Goal: Information Seeking & Learning: Learn about a topic

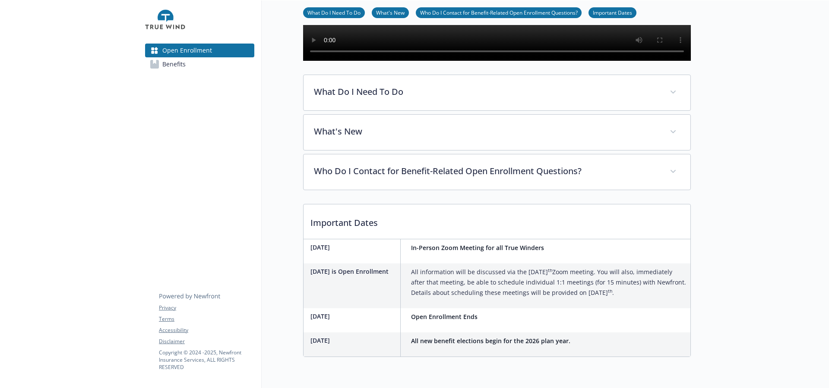
scroll to position [203, 0]
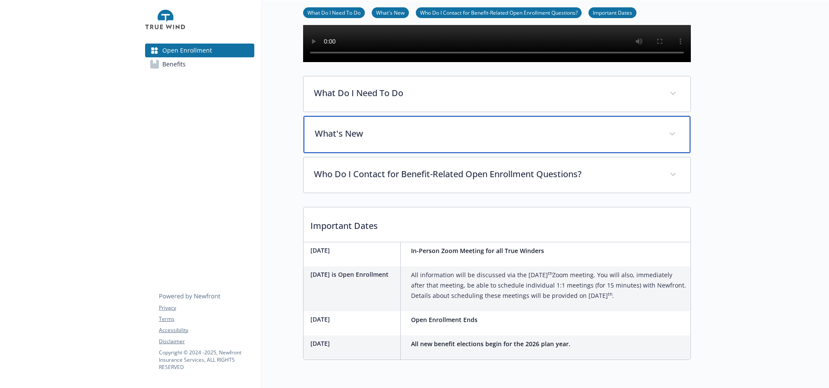
click at [523, 153] on div "What's New" at bounding box center [496, 134] width 387 height 37
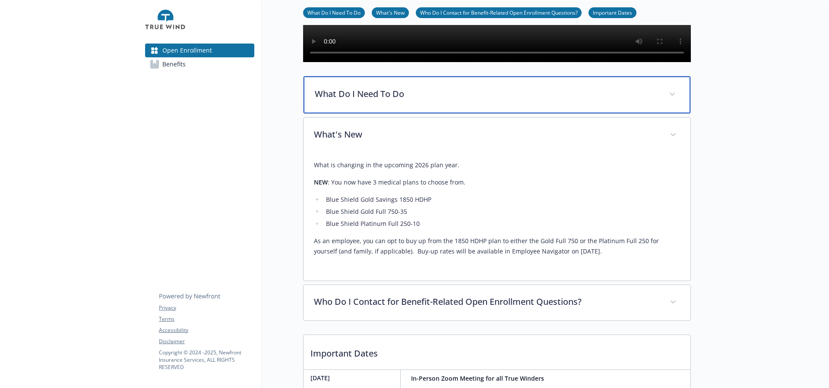
click at [508, 114] on div "What Do I Need To Do" at bounding box center [496, 94] width 387 height 37
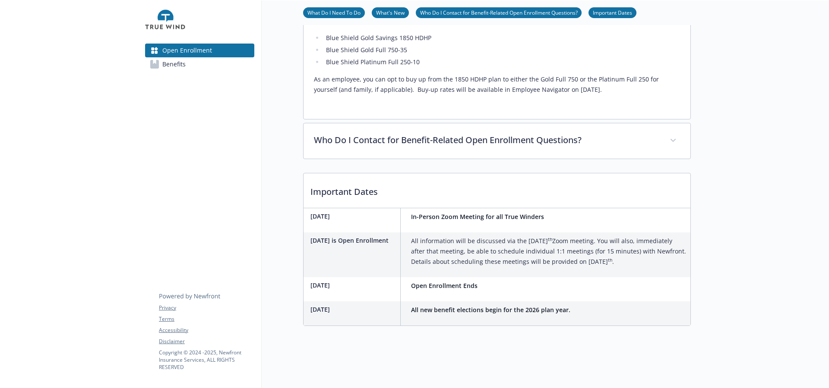
scroll to position [623, 0]
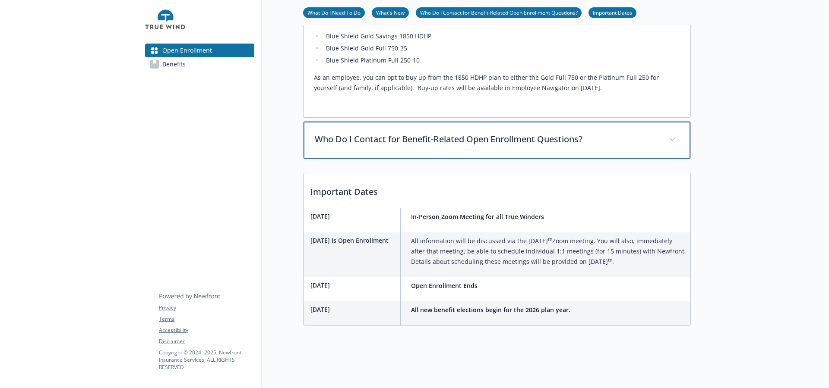
click at [493, 159] on div "Who Do I Contact for Benefit-Related Open Enrollment Questions?" at bounding box center [496, 140] width 387 height 37
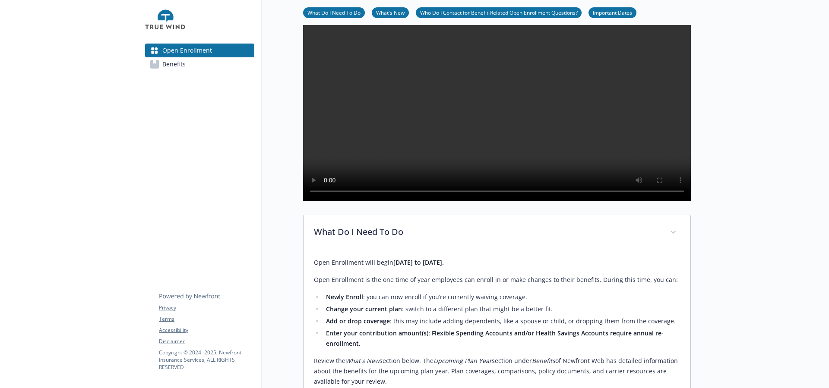
click at [202, 63] on link "Benefits" at bounding box center [199, 64] width 109 height 14
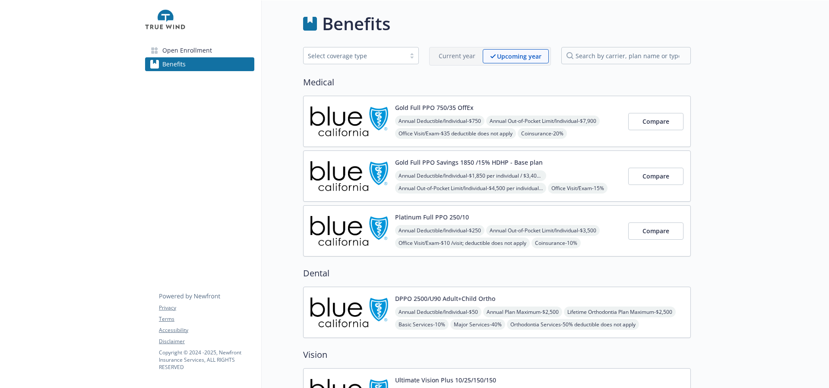
click at [356, 104] on img at bounding box center [349, 121] width 78 height 37
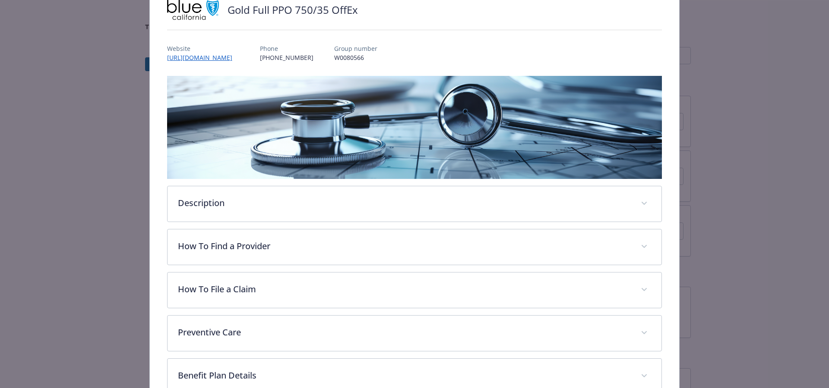
scroll to position [207, 0]
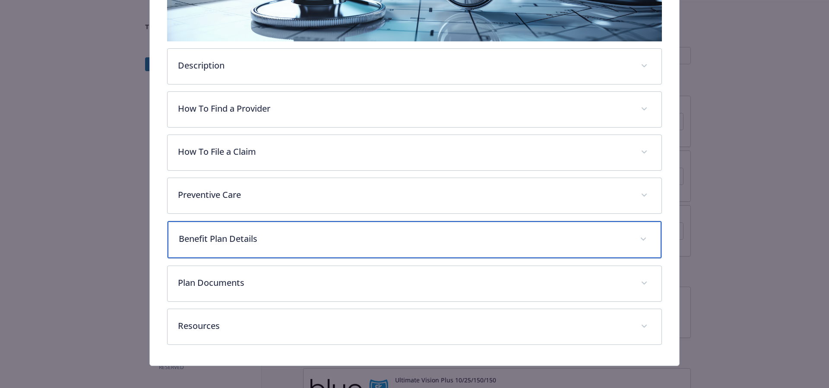
click at [287, 235] on p "Benefit Plan Details" at bounding box center [404, 239] width 451 height 13
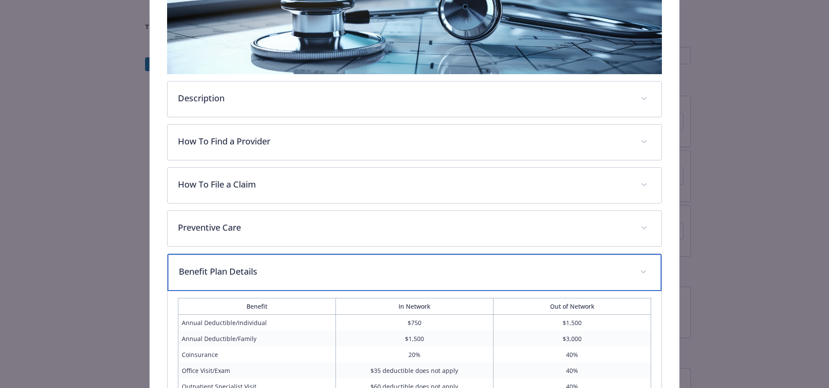
scroll to position [0, 0]
